Goal: Task Accomplishment & Management: Use online tool/utility

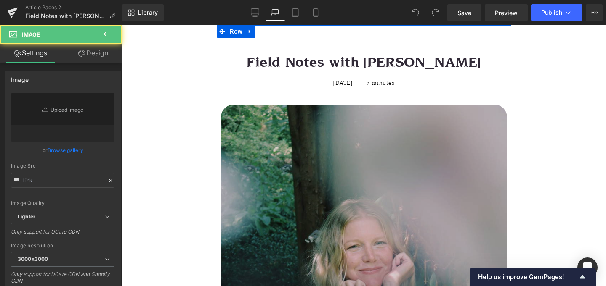
type input "[URL][DOMAIN_NAME]"
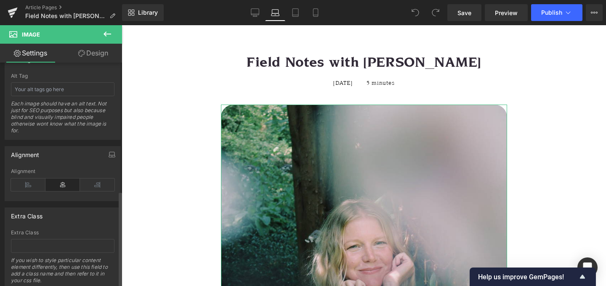
scroll to position [506, 0]
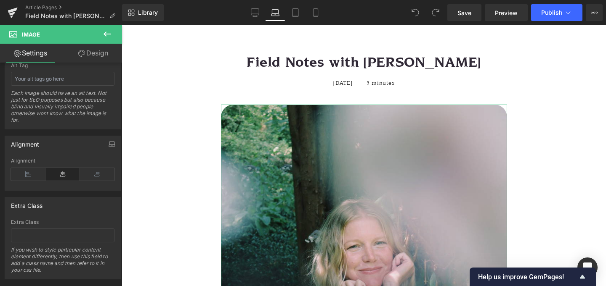
click at [92, 57] on link "Design" at bounding box center [93, 53] width 61 height 19
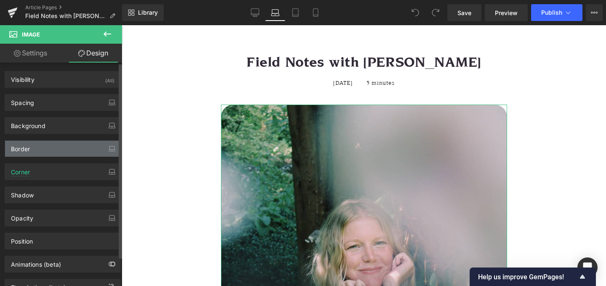
click at [50, 143] on div "Border" at bounding box center [62, 149] width 115 height 16
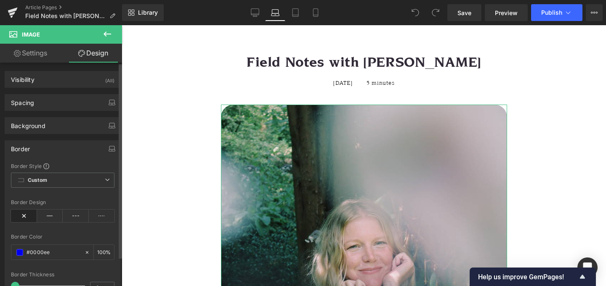
click at [50, 143] on div "Border" at bounding box center [62, 149] width 115 height 16
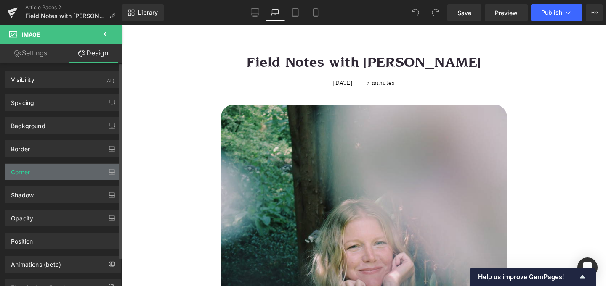
click at [42, 170] on div "Corner" at bounding box center [62, 172] width 115 height 16
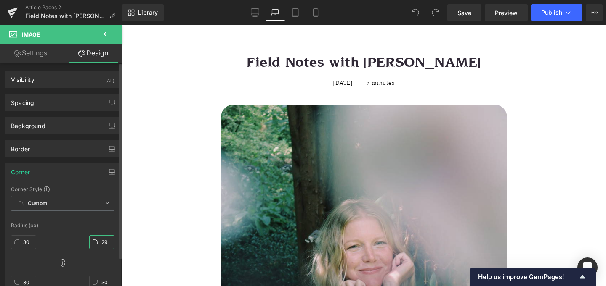
click at [104, 246] on input "29" at bounding box center [101, 243] width 25 height 14
click at [95, 241] on input "29" at bounding box center [101, 243] width 25 height 14
type input "0"
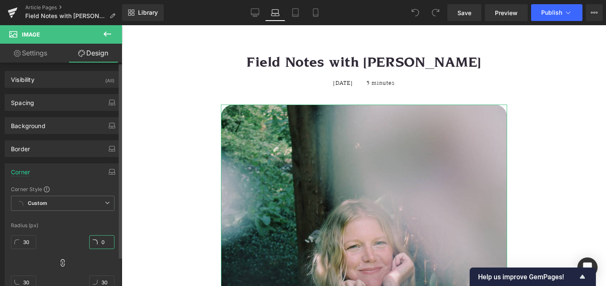
type input "0"
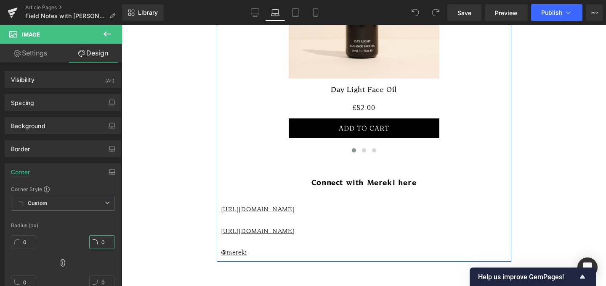
scroll to position [1718, 0]
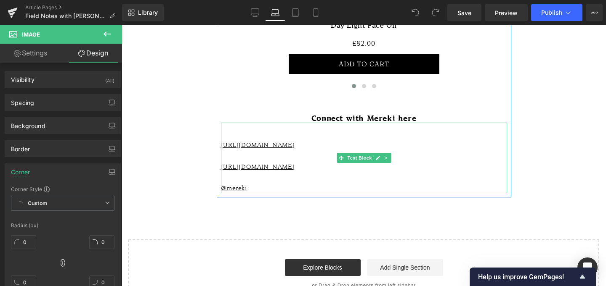
click at [328, 123] on div "[URL][DOMAIN_NAME] [URL][DOMAIN_NAME] @mereki" at bounding box center [364, 158] width 286 height 71
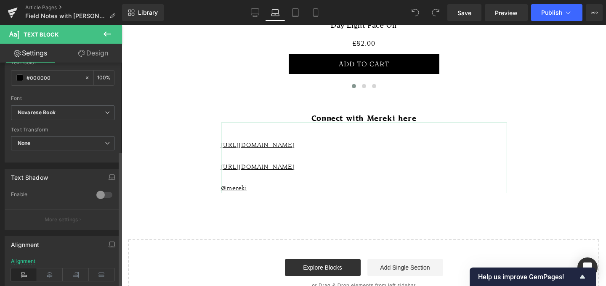
scroll to position [203, 0]
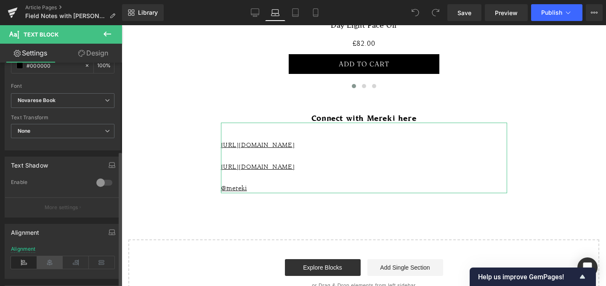
click at [47, 263] on icon at bounding box center [50, 263] width 26 height 13
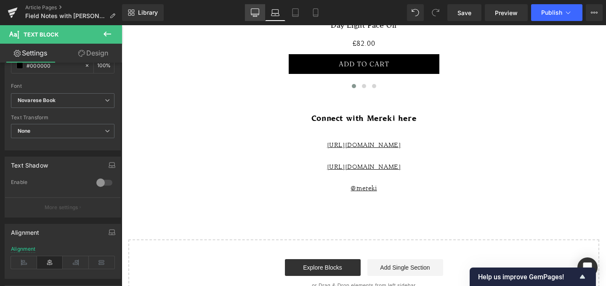
click at [254, 14] on icon at bounding box center [255, 14] width 8 height 0
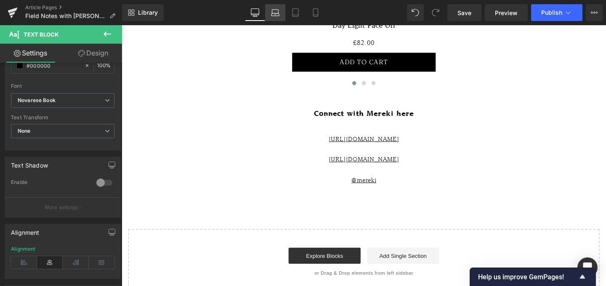
click at [279, 13] on icon at bounding box center [275, 12] width 8 height 8
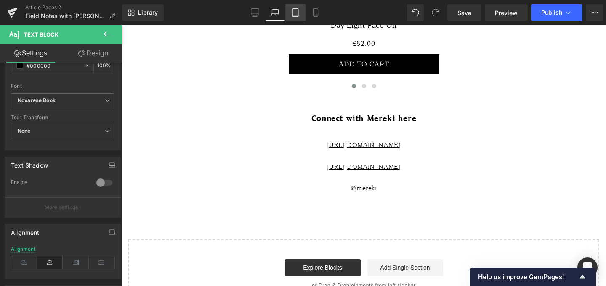
click at [298, 13] on icon at bounding box center [295, 12] width 8 height 8
type input "100"
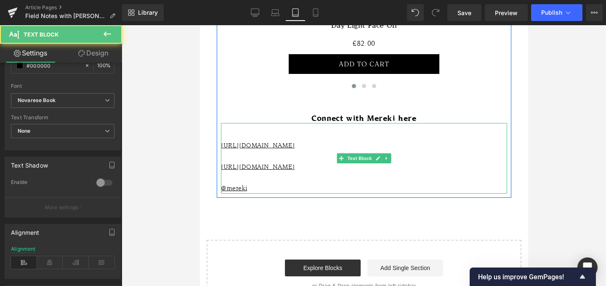
click at [290, 161] on div "[URL][DOMAIN_NAME]" at bounding box center [363, 171] width 286 height 21
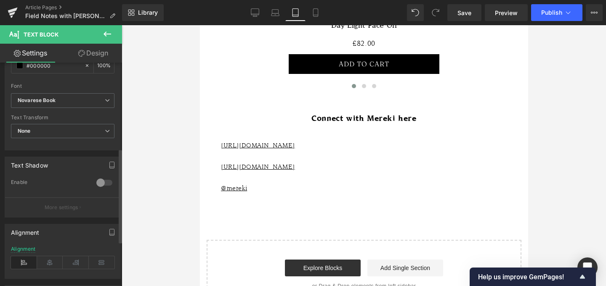
drag, startPoint x: 50, startPoint y: 262, endPoint x: 115, endPoint y: 210, distance: 83.1
click at [50, 262] on icon at bounding box center [50, 263] width 26 height 13
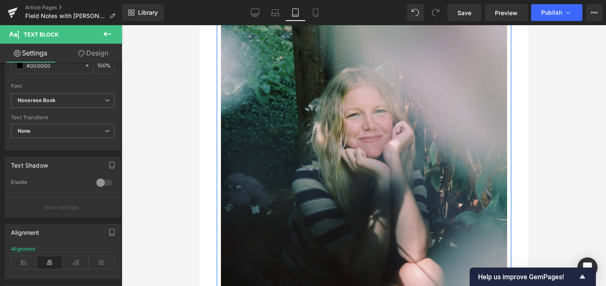
scroll to position [79, 0]
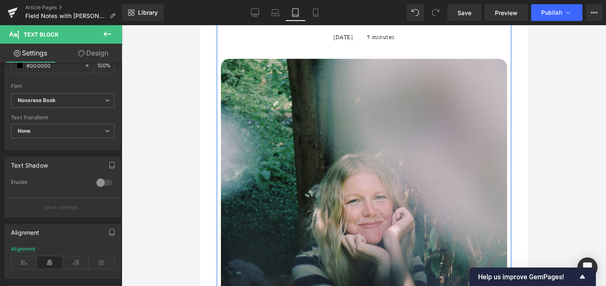
click at [281, 159] on img at bounding box center [363, 254] width 286 height 390
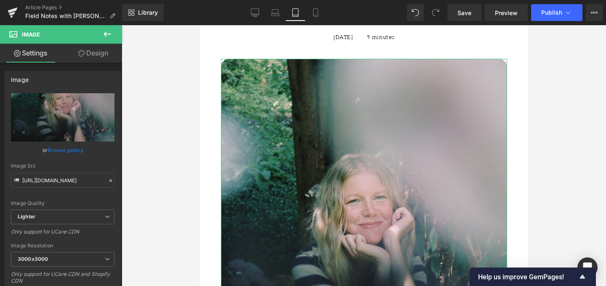
click at [91, 55] on link "Design" at bounding box center [93, 53] width 61 height 19
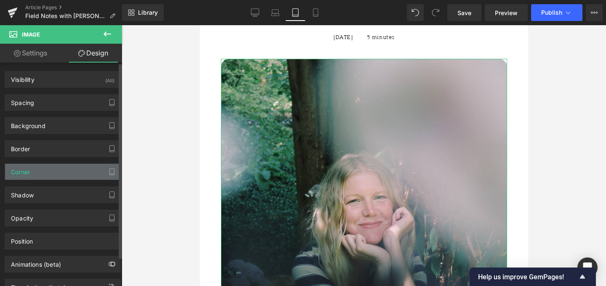
type input "20"
click at [34, 178] on div "Corner" at bounding box center [62, 172] width 115 height 16
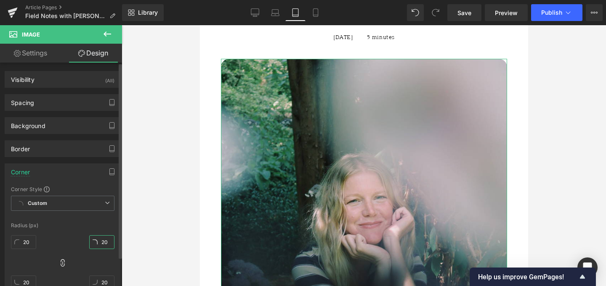
click at [103, 241] on input "20" at bounding box center [101, 243] width 25 height 14
type input "0"
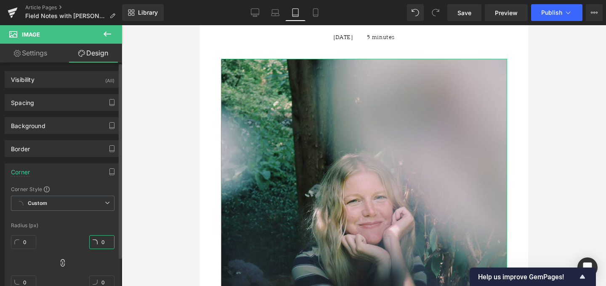
type input "0"
click at [318, 16] on icon at bounding box center [315, 13] width 5 height 8
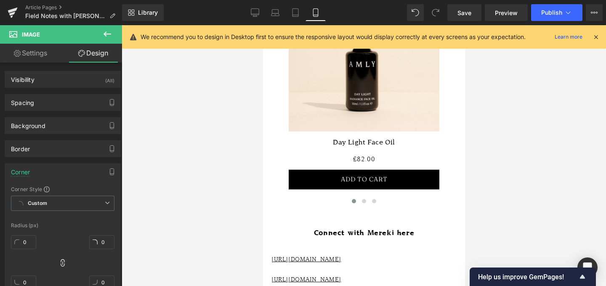
scroll to position [1658, 0]
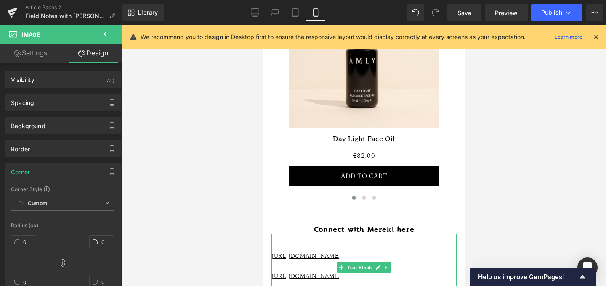
click at [398, 271] on div "[URL][DOMAIN_NAME]" at bounding box center [363, 281] width 185 height 20
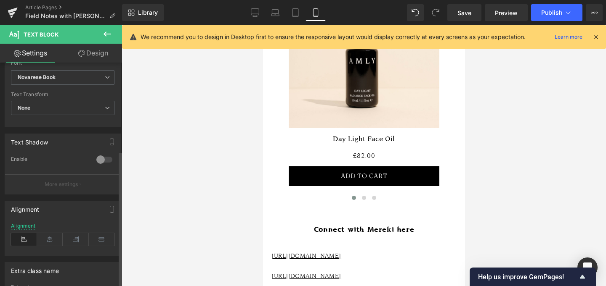
scroll to position [228, 0]
click at [49, 235] on icon at bounding box center [50, 238] width 26 height 13
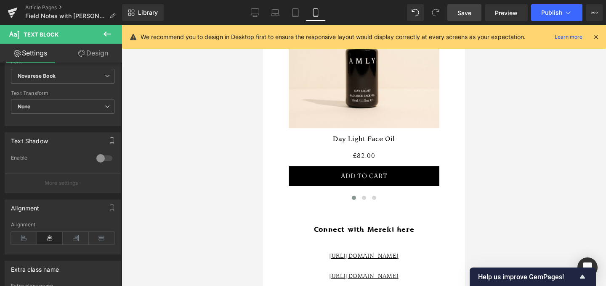
click at [460, 8] on span "Save" at bounding box center [464, 12] width 14 height 9
click at [508, 12] on span "Preview" at bounding box center [506, 12] width 23 height 9
click at [257, 13] on icon at bounding box center [255, 12] width 8 height 8
type input "16"
type input "100"
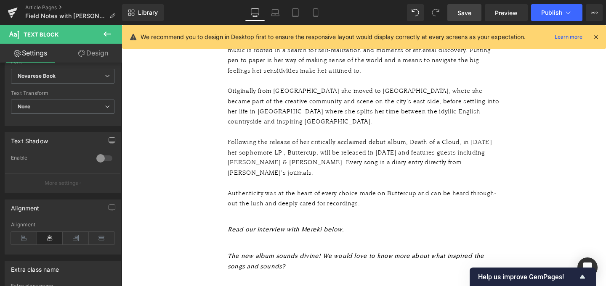
scroll to position [610, 0]
click at [358, 233] on div "Read our interview with Mereki below." at bounding box center [376, 238] width 286 height 11
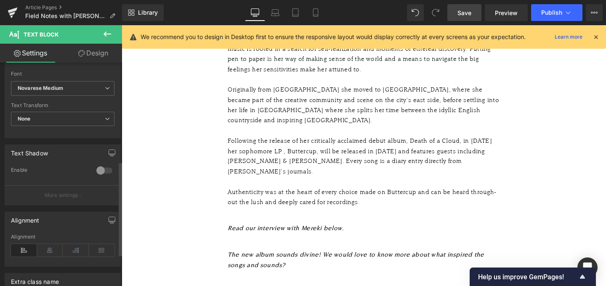
scroll to position [234, 0]
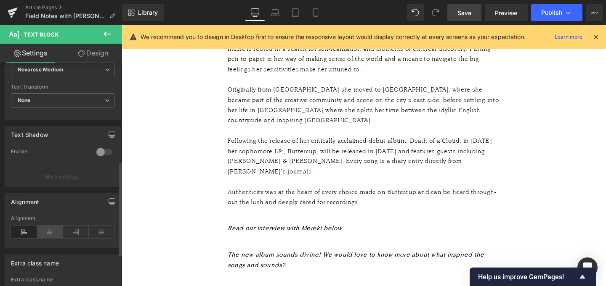
click at [52, 230] on icon at bounding box center [50, 232] width 26 height 13
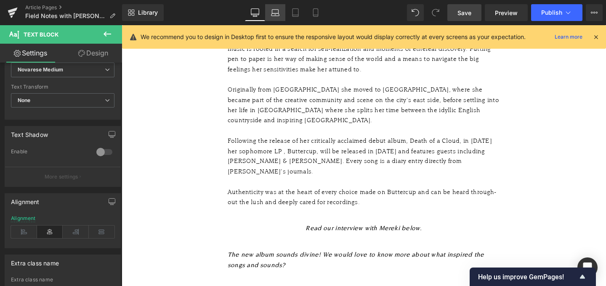
click at [285, 11] on link "Laptop" at bounding box center [275, 12] width 20 height 17
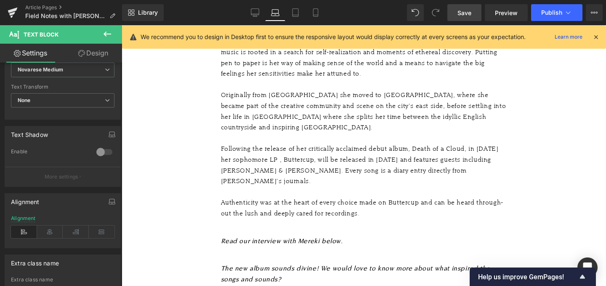
scroll to position [612, 0]
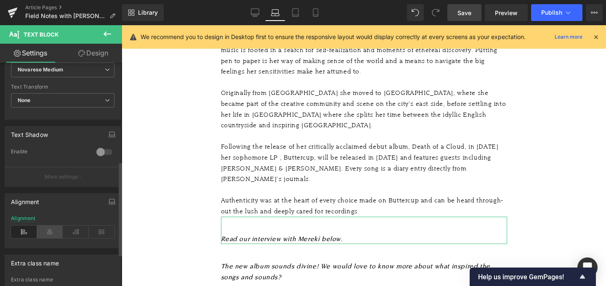
click at [54, 233] on icon at bounding box center [50, 232] width 26 height 13
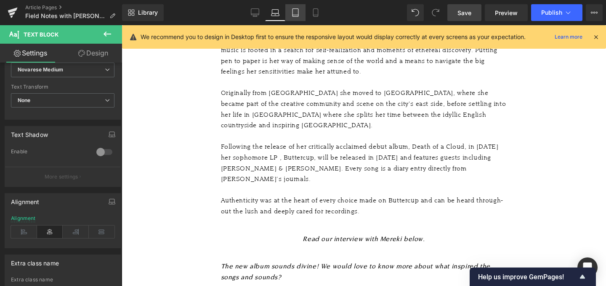
click at [296, 18] on link "Tablet" at bounding box center [295, 12] width 20 height 17
type input "100"
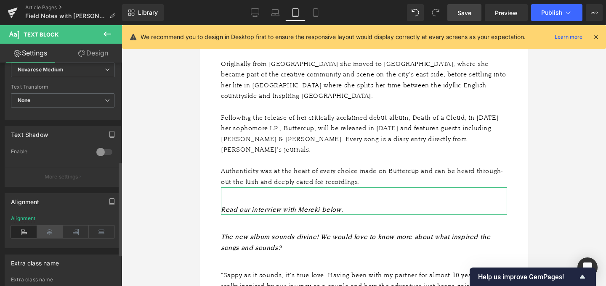
scroll to position [582, 0]
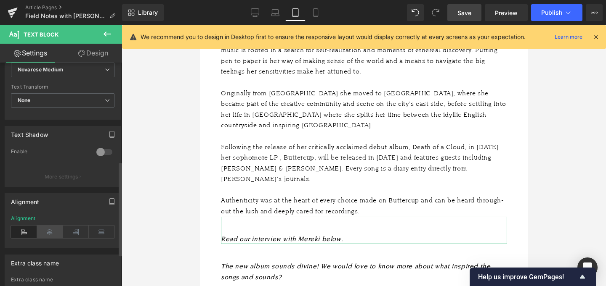
click at [49, 232] on icon at bounding box center [50, 232] width 26 height 13
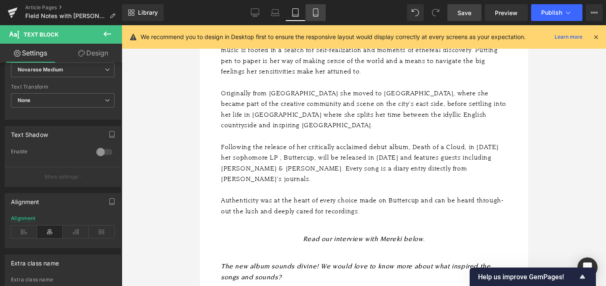
click at [315, 11] on icon at bounding box center [315, 12] width 8 height 8
type input "15"
type input "100"
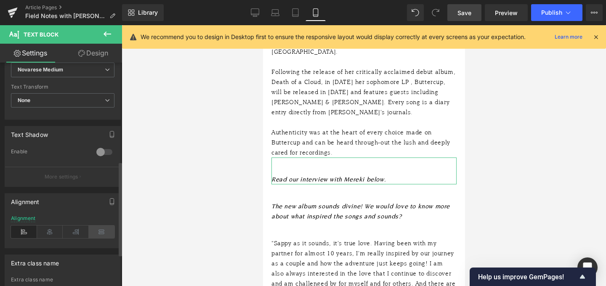
scroll to position [511, 0]
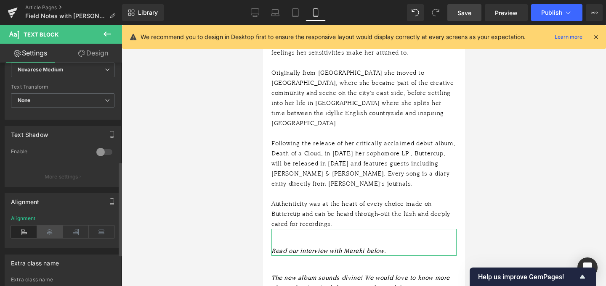
click at [49, 231] on icon at bounding box center [50, 232] width 26 height 13
click at [475, 8] on link "Save" at bounding box center [464, 12] width 34 height 17
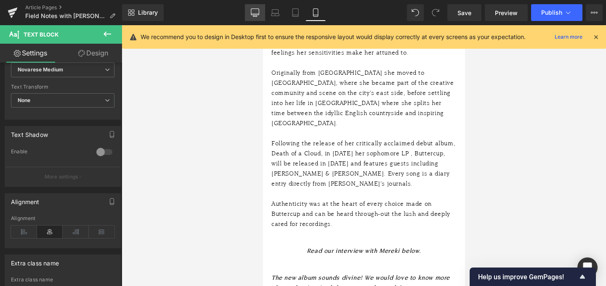
click at [263, 15] on link "Desktop" at bounding box center [255, 12] width 20 height 17
type input "16"
type input "100"
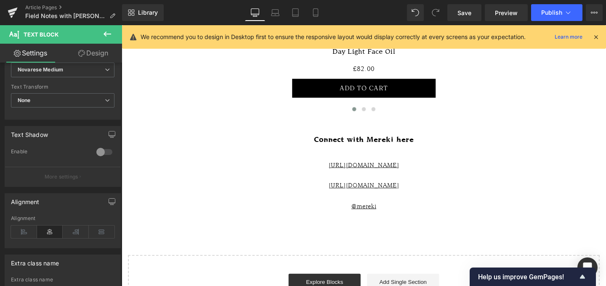
scroll to position [1661, 0]
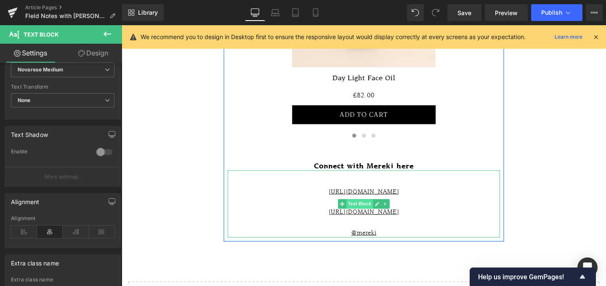
click at [373, 208] on span "Text Block" at bounding box center [371, 213] width 28 height 10
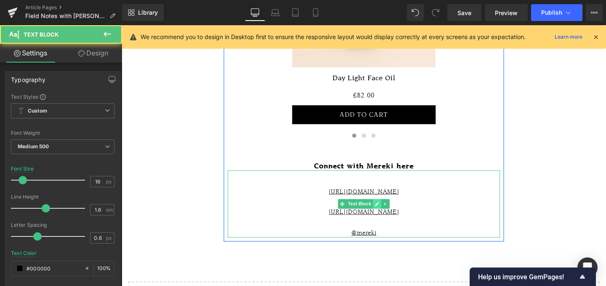
click at [393, 208] on link at bounding box center [390, 213] width 9 height 10
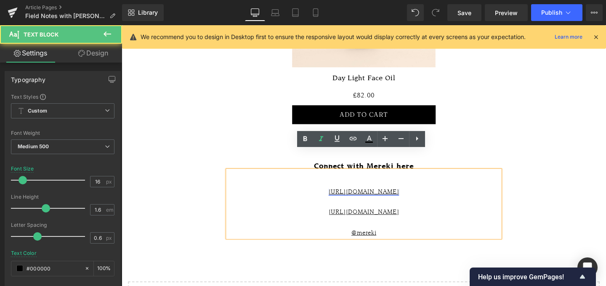
click at [384, 196] on link "[URL][DOMAIN_NAME]" at bounding box center [376, 199] width 74 height 7
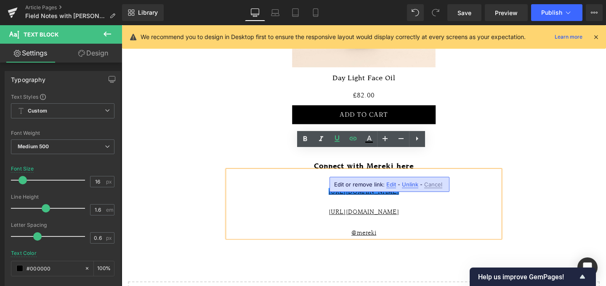
click at [391, 185] on span "Edit" at bounding box center [391, 184] width 10 height 7
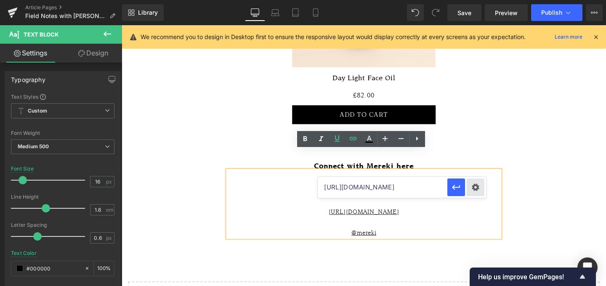
click at [471, 0] on div "Text Color Highlight Color #333333 Edit or remove link: Edit - Unlink - Cancel …" at bounding box center [303, 0] width 606 height 0
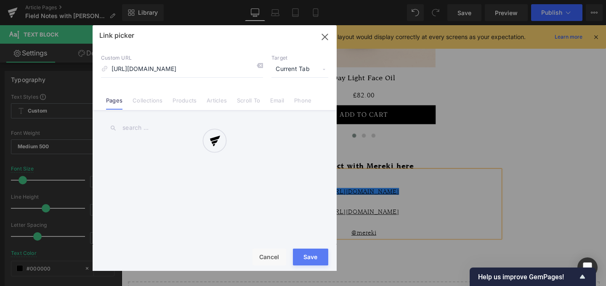
click at [299, 71] on div at bounding box center [215, 148] width 244 height 246
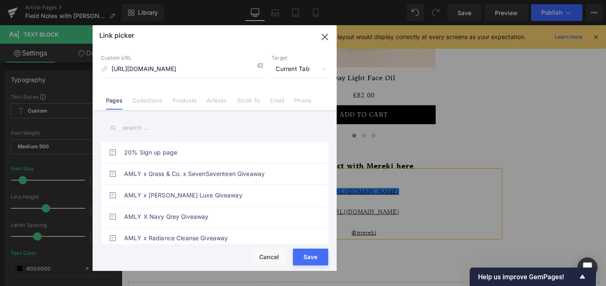
click at [295, 76] on span "Current Tab" at bounding box center [299, 69] width 57 height 16
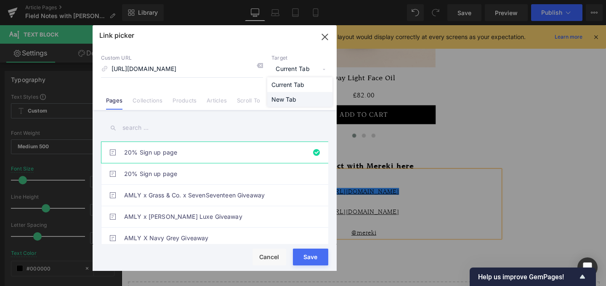
click at [285, 102] on li "New Tab" at bounding box center [299, 99] width 65 height 15
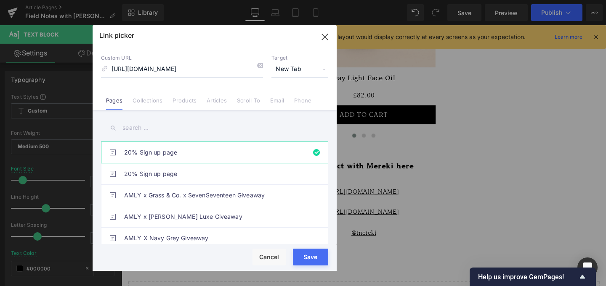
click at [312, 257] on div "Rendering Content" at bounding box center [303, 253] width 52 height 9
click at [326, 36] on icon "button" at bounding box center [324, 36] width 5 height 5
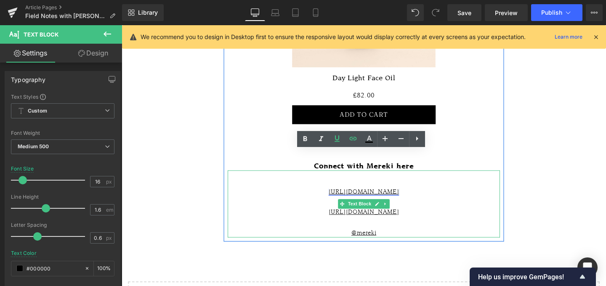
click at [381, 196] on link "[URL][DOMAIN_NAME]" at bounding box center [376, 199] width 74 height 7
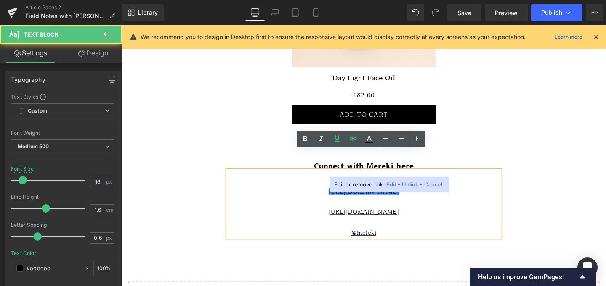
click at [392, 183] on span "Edit" at bounding box center [391, 184] width 10 height 7
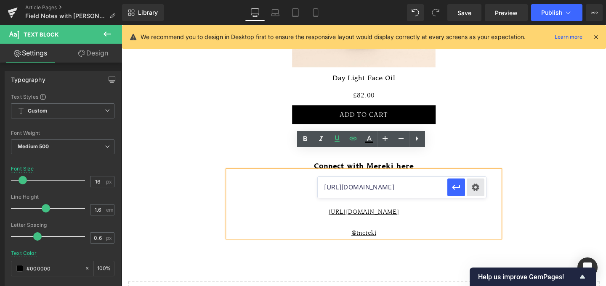
click at [472, 0] on div "Text Color Highlight Color #333333 Edit or remove link: Edit - Unlink - Cancel …" at bounding box center [303, 0] width 606 height 0
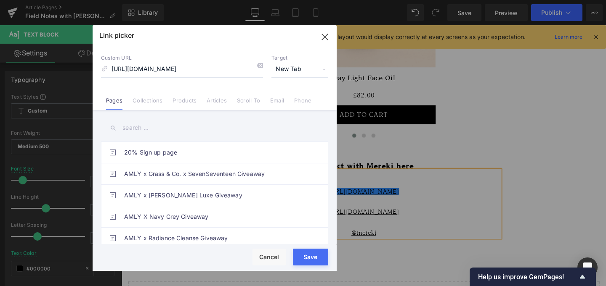
click at [299, 69] on span "New Tab" at bounding box center [299, 69] width 57 height 16
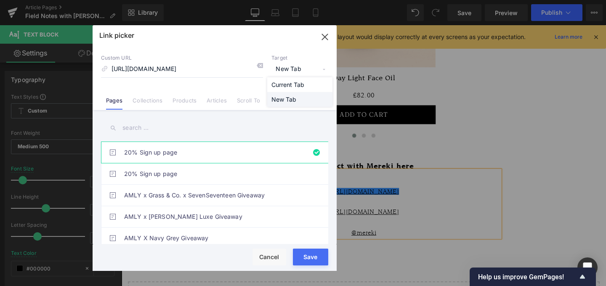
click at [284, 99] on li "New Tab" at bounding box center [299, 99] width 65 height 15
click at [314, 259] on button "Save" at bounding box center [310, 257] width 35 height 17
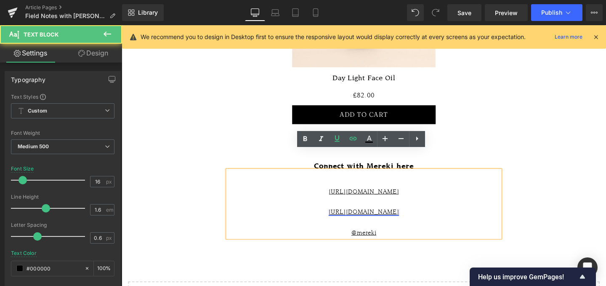
click at [412, 218] on link "[URL][DOMAIN_NAME]" at bounding box center [376, 221] width 74 height 7
click at [388, 204] on span "Edit" at bounding box center [391, 205] width 10 height 7
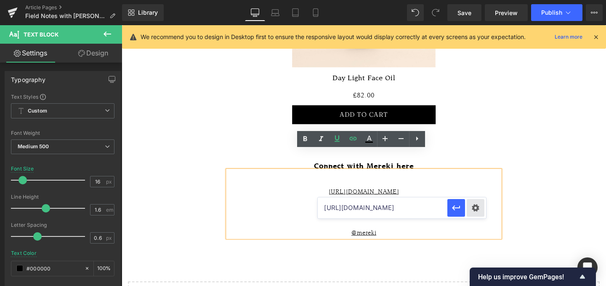
click at [471, 0] on div "Text Color Highlight Color #333333 Edit or remove link: Edit - Unlink - Cancel …" at bounding box center [303, 0] width 606 height 0
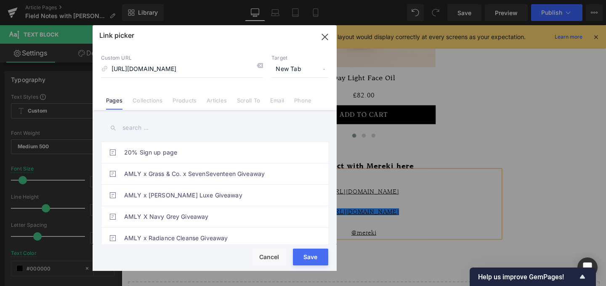
click at [295, 74] on span "New Tab" at bounding box center [299, 69] width 57 height 16
click at [290, 95] on li "New Tab" at bounding box center [299, 99] width 65 height 15
click at [303, 262] on button "Save" at bounding box center [310, 257] width 35 height 17
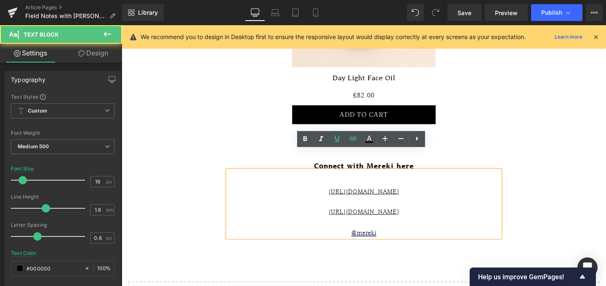
click at [379, 240] on link "@mereki" at bounding box center [376, 243] width 26 height 7
click at [386, 226] on span "Edit" at bounding box center [391, 225] width 10 height 7
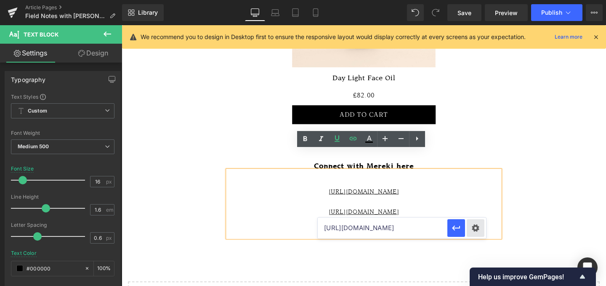
click at [476, 0] on div "Text Color Highlight Color #333333 Edit or remove link: Edit - Unlink - Cancel …" at bounding box center [303, 0] width 606 height 0
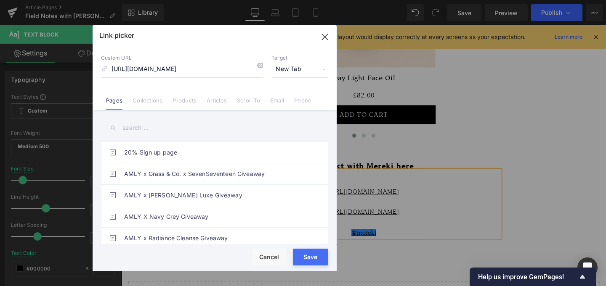
click at [304, 262] on button "Save" at bounding box center [310, 257] width 35 height 17
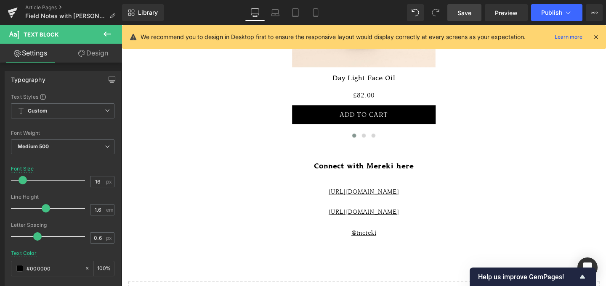
click at [469, 11] on span "Save" at bounding box center [464, 12] width 14 height 9
click at [464, 11] on span "Save" at bounding box center [464, 12] width 14 height 9
